Goal: Task Accomplishment & Management: Use online tool/utility

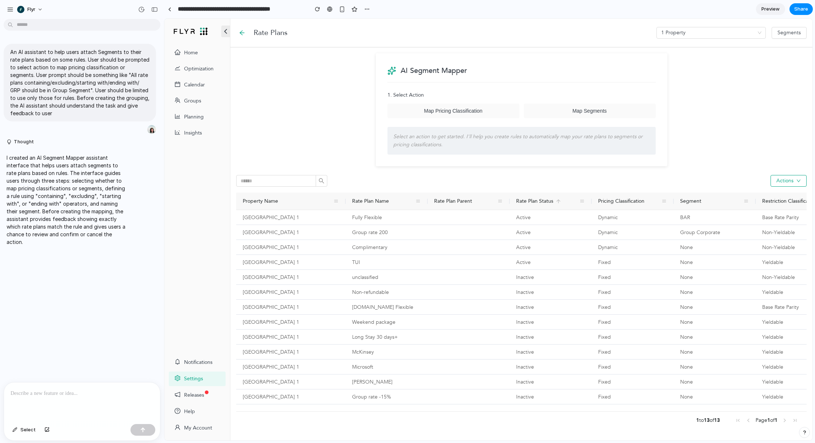
click at [226, 33] on icon "button" at bounding box center [225, 31] width 9 height 9
click at [167, 8] on link at bounding box center [169, 9] width 11 height 11
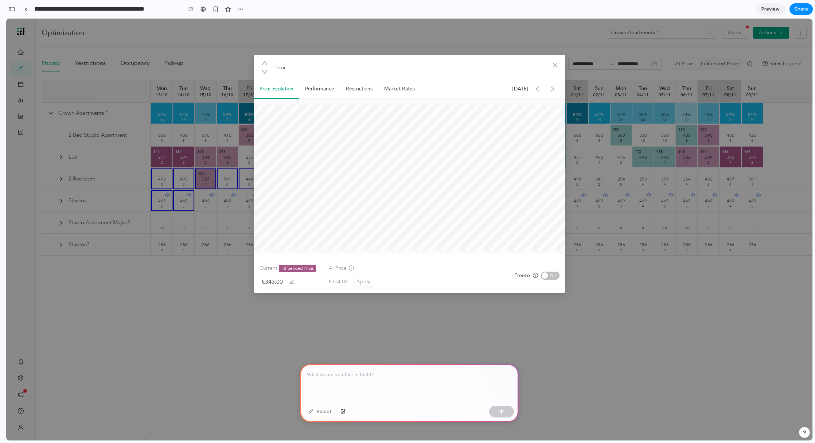
click at [409, 380] on div at bounding box center [409, 383] width 219 height 39
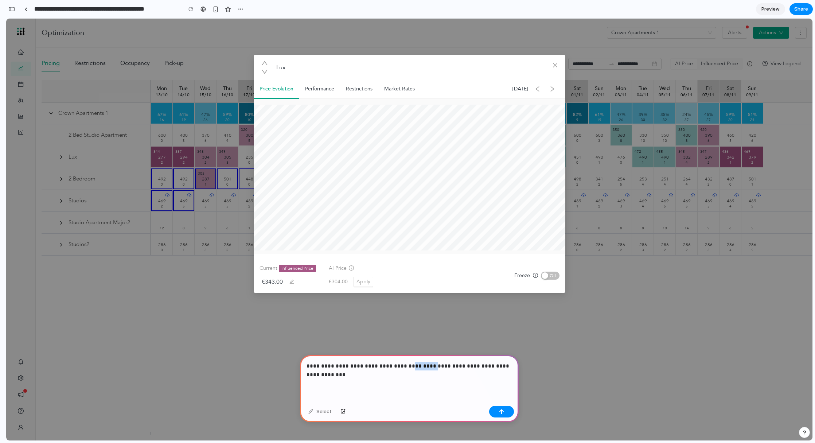
drag, startPoint x: 430, startPoint y: 366, endPoint x: 406, endPoint y: 365, distance: 24.5
click at [406, 365] on p "**********" at bounding box center [410, 371] width 206 height 18
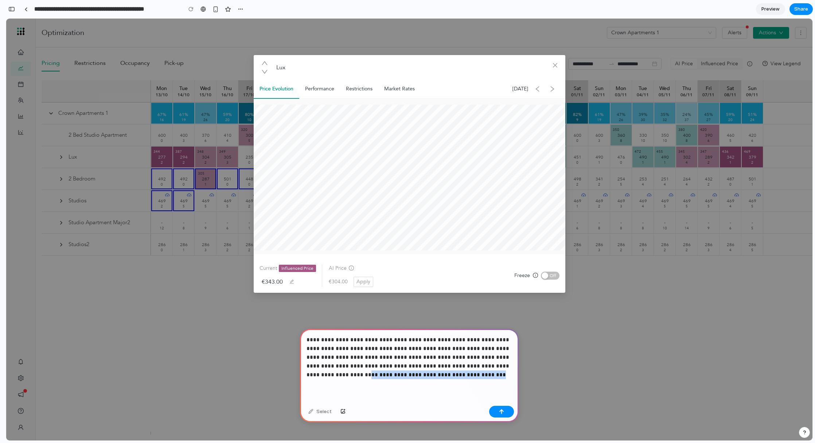
drag, startPoint x: 437, startPoint y: 375, endPoint x: 300, endPoint y: 375, distance: 136.4
click at [300, 375] on div "**********" at bounding box center [409, 366] width 219 height 74
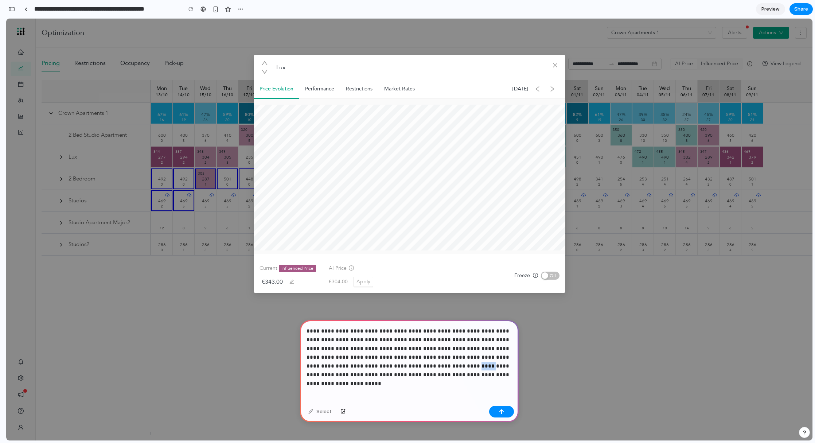
drag, startPoint x: 397, startPoint y: 366, endPoint x: 386, endPoint y: 366, distance: 10.9
click at [386, 366] on p "**********" at bounding box center [410, 353] width 206 height 53
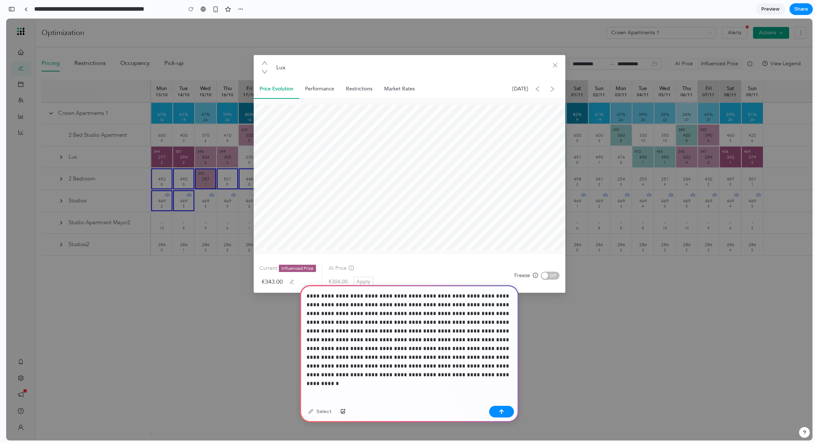
drag, startPoint x: 446, startPoint y: 367, endPoint x: 470, endPoint y: 388, distance: 32.0
click at [446, 367] on p "**********" at bounding box center [410, 336] width 206 height 88
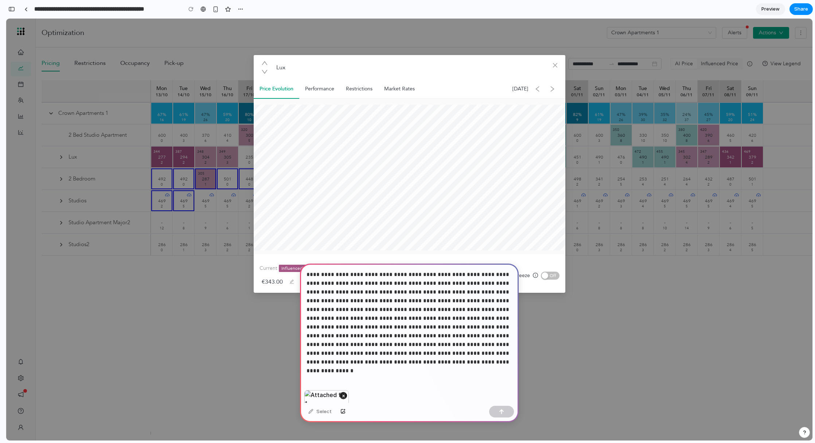
click at [353, 365] on p "**********" at bounding box center [410, 318] width 206 height 96
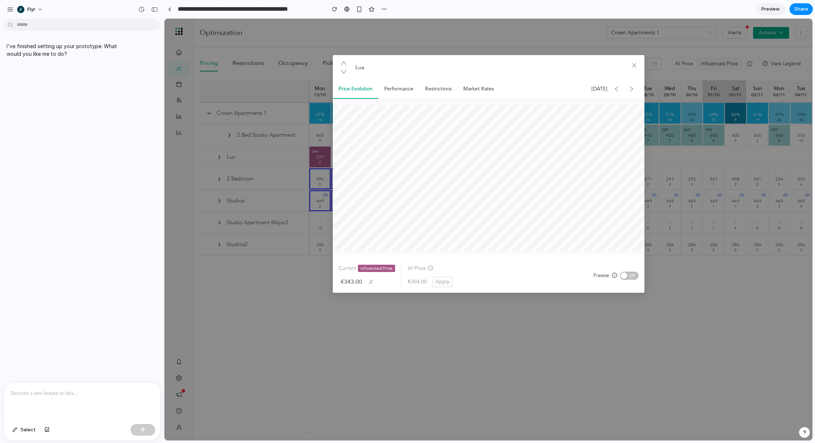
click at [99, 395] on p at bounding box center [82, 393] width 143 height 9
drag, startPoint x: 94, startPoint y: 393, endPoint x: 134, endPoint y: 323, distance: 80.9
click at [94, 393] on p at bounding box center [82, 393] width 143 height 9
drag, startPoint x: 419, startPoint y: 338, endPoint x: 406, endPoint y: 295, distance: 44.9
click at [419, 338] on div "Lux Price Evolution Performance Restrictions Market Rates Wed 22nd Oct 2025 Cur…" at bounding box center [488, 230] width 648 height 422
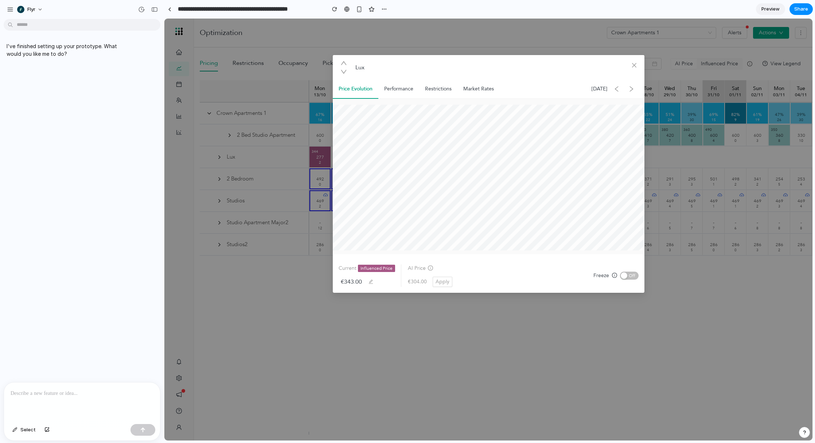
drag, startPoint x: 87, startPoint y: 230, endPoint x: 84, endPoint y: 255, distance: 25.7
click at [87, 230] on div "I've finished setting up your prototype. What would you like me to do?" at bounding box center [80, 202] width 160 height 360
click at [88, 400] on div at bounding box center [82, 402] width 156 height 39
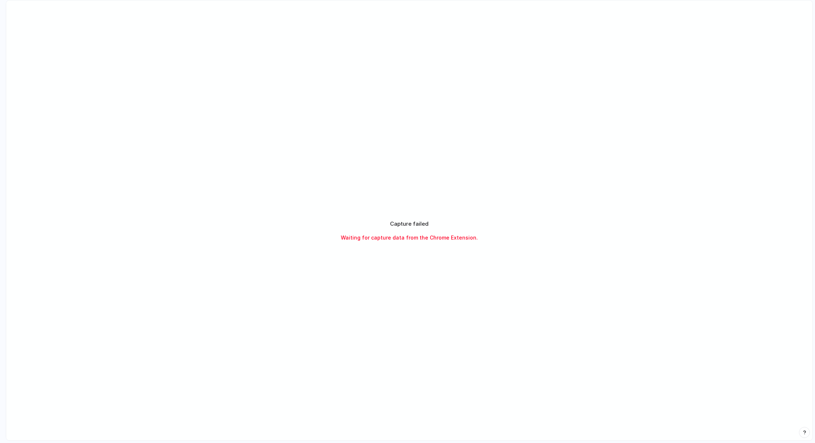
drag, startPoint x: 407, startPoint y: 222, endPoint x: 366, endPoint y: 227, distance: 41.9
click at [407, 222] on h2 "Capture failed" at bounding box center [409, 224] width 39 height 8
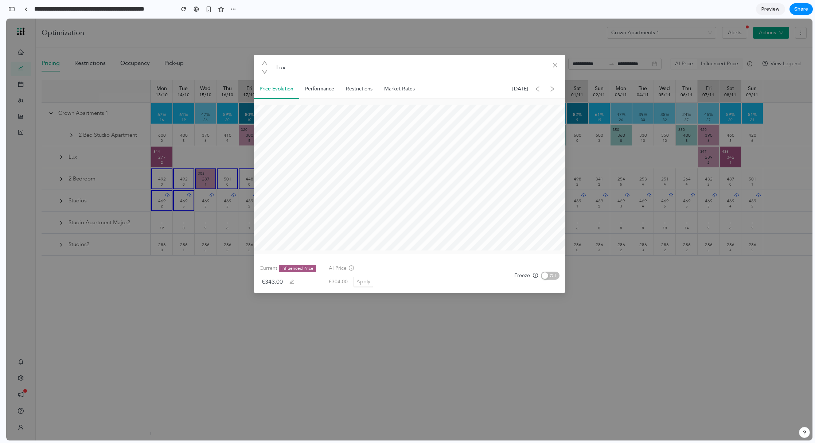
click at [154, 276] on div "Lux Price Evolution Performance Restrictions Market Rates Wed 22nd Oct 2025 Cur…" at bounding box center [409, 230] width 807 height 422
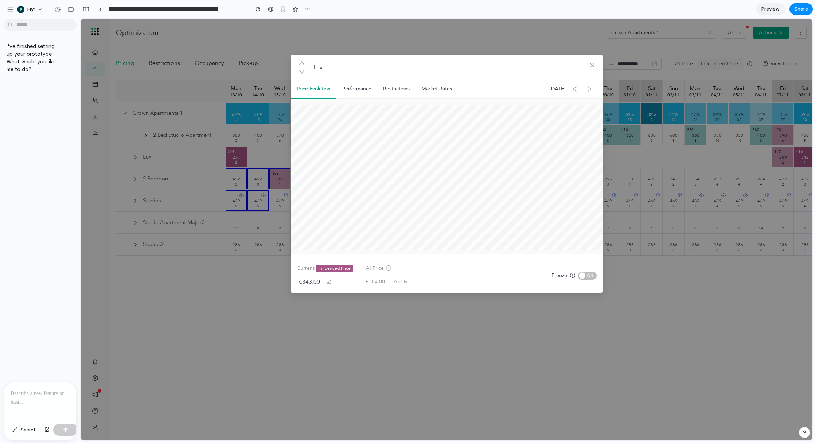
click at [5, 11] on div at bounding box center [3, 221] width 7 height 443
click at [40, 395] on p at bounding box center [40, 393] width 59 height 9
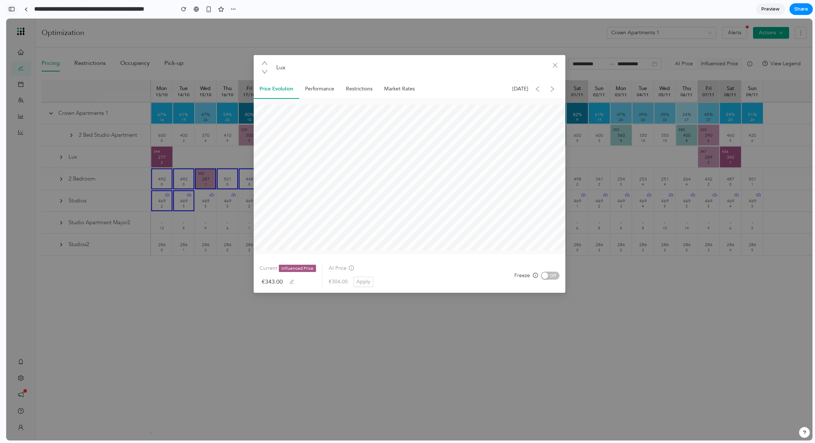
click at [9, 8] on div "button" at bounding box center [11, 9] width 7 height 5
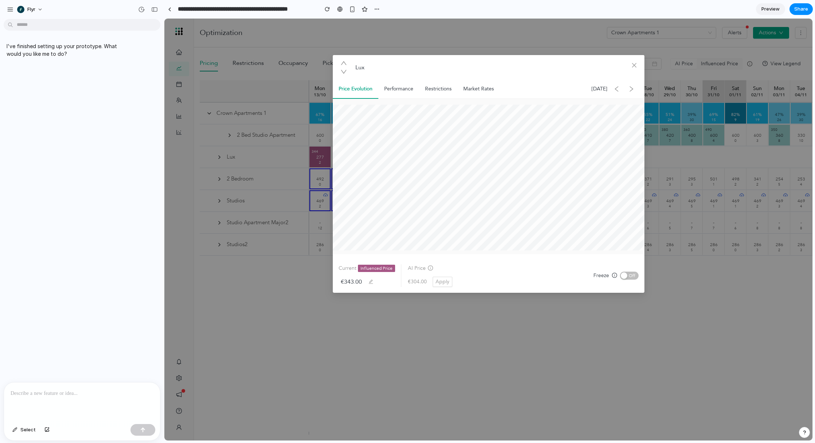
click at [61, 395] on p at bounding box center [82, 393] width 143 height 9
click at [55, 345] on p "**********" at bounding box center [82, 337] width 143 height 26
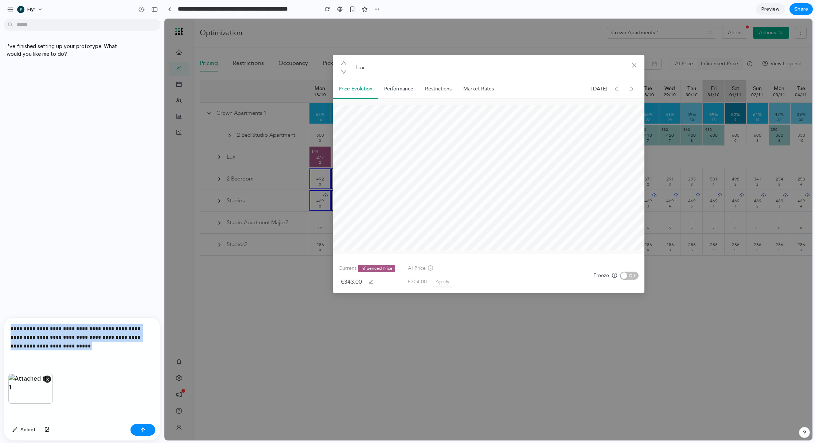
drag, startPoint x: 54, startPoint y: 345, endPoint x: 6, endPoint y: 322, distance: 52.7
click at [6, 322] on div "**********" at bounding box center [82, 346] width 156 height 56
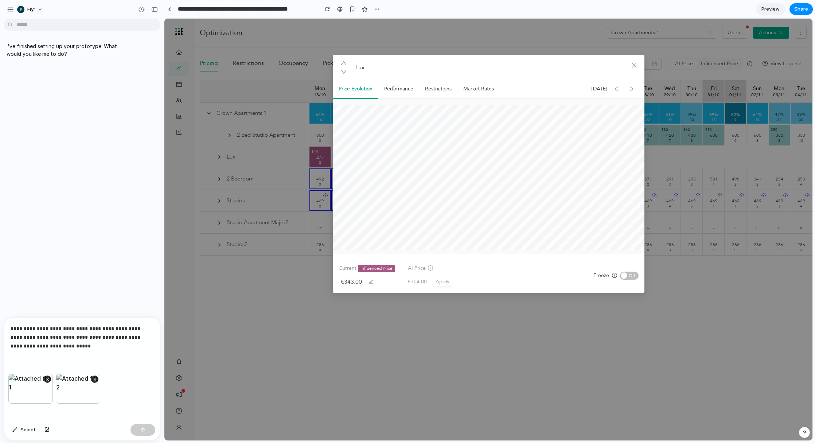
click at [144, 427] on div at bounding box center [143, 430] width 25 height 12
click at [141, 433] on button "button" at bounding box center [143, 430] width 25 height 12
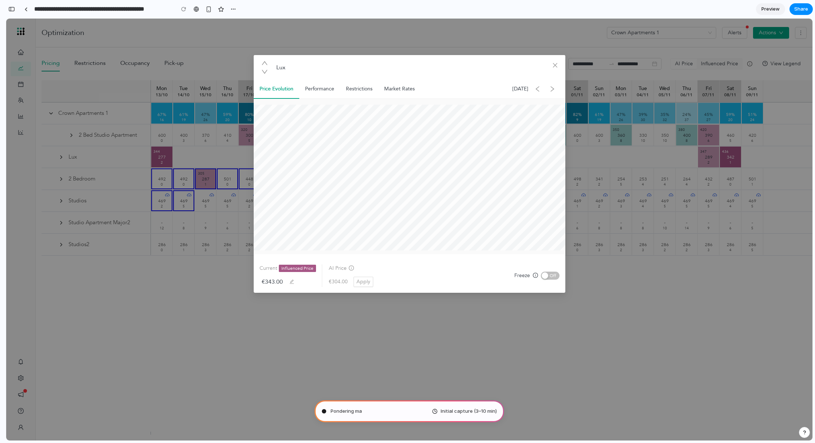
type input "**********"
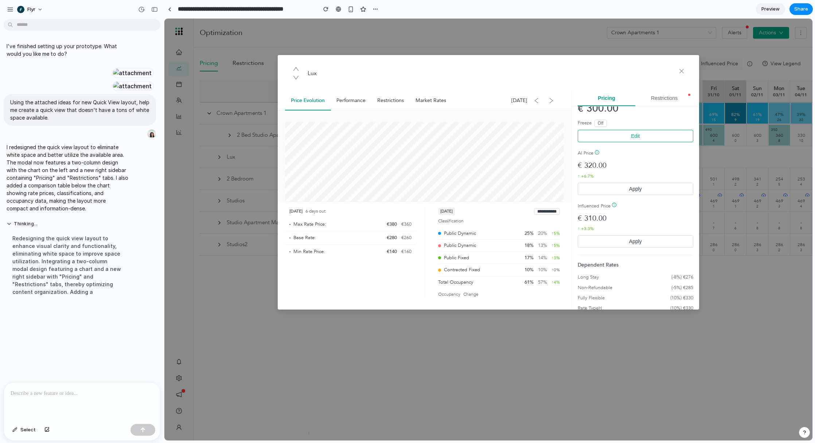
scroll to position [30, 0]
click at [349, 104] on div "Performance" at bounding box center [351, 100] width 41 height 11
click at [391, 100] on div "Restrictions" at bounding box center [391, 100] width 38 height 11
click at [660, 97] on button "Restrictions" at bounding box center [665, 98] width 58 height 15
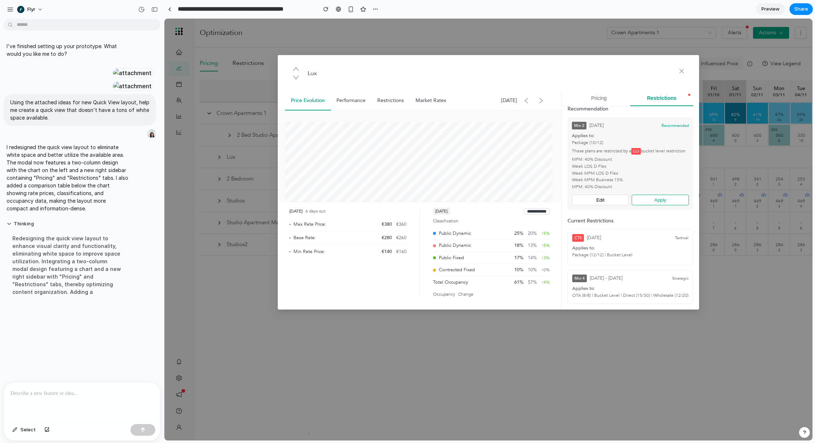
scroll to position [7, 0]
click at [614, 200] on button "Edit" at bounding box center [600, 200] width 57 height 11
click at [660, 200] on button "Apply" at bounding box center [660, 200] width 57 height 11
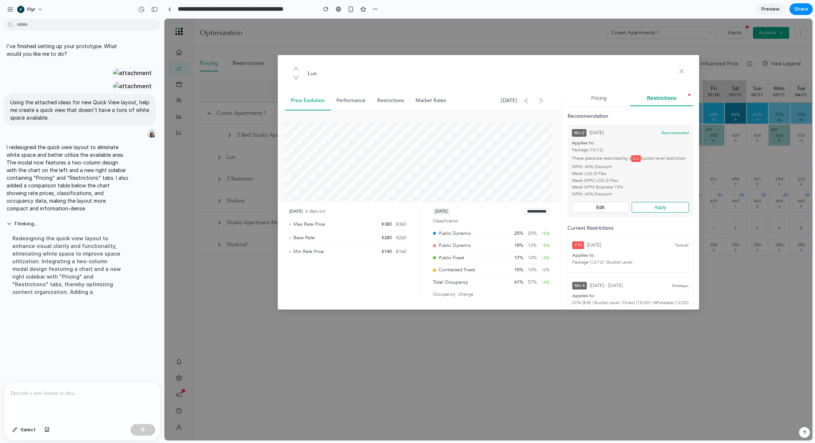
click at [596, 94] on button "Pricing" at bounding box center [599, 98] width 63 height 15
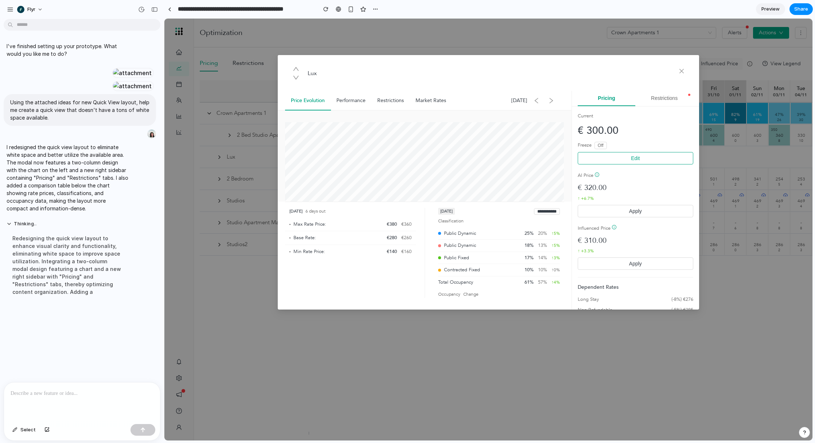
drag, startPoint x: 100, startPoint y: 397, endPoint x: 102, endPoint y: 388, distance: 9.4
click at [100, 396] on p at bounding box center [82, 393] width 143 height 9
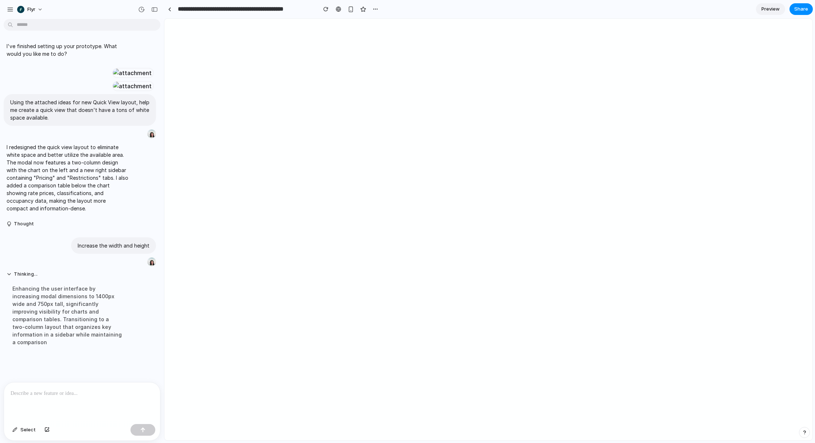
scroll to position [147, 0]
